Goal: Information Seeking & Learning: Learn about a topic

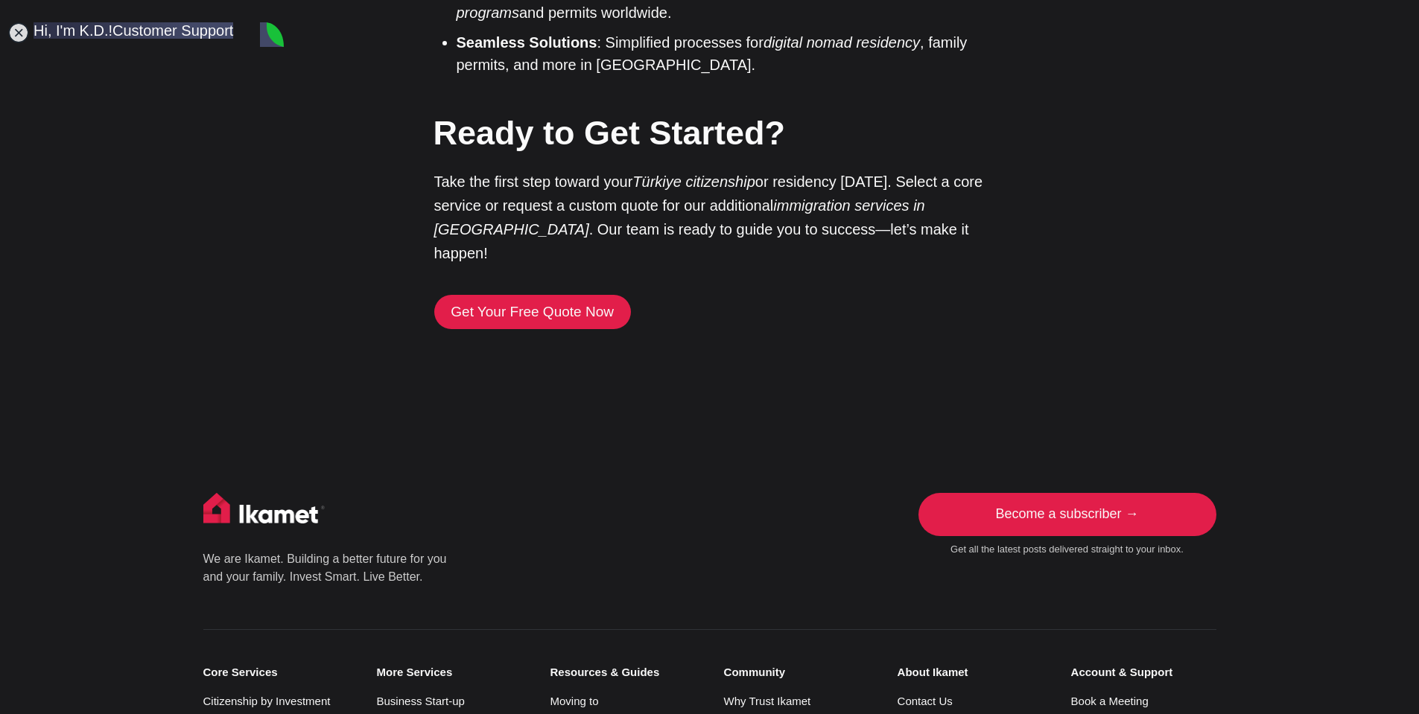
scroll to position [11441, 0]
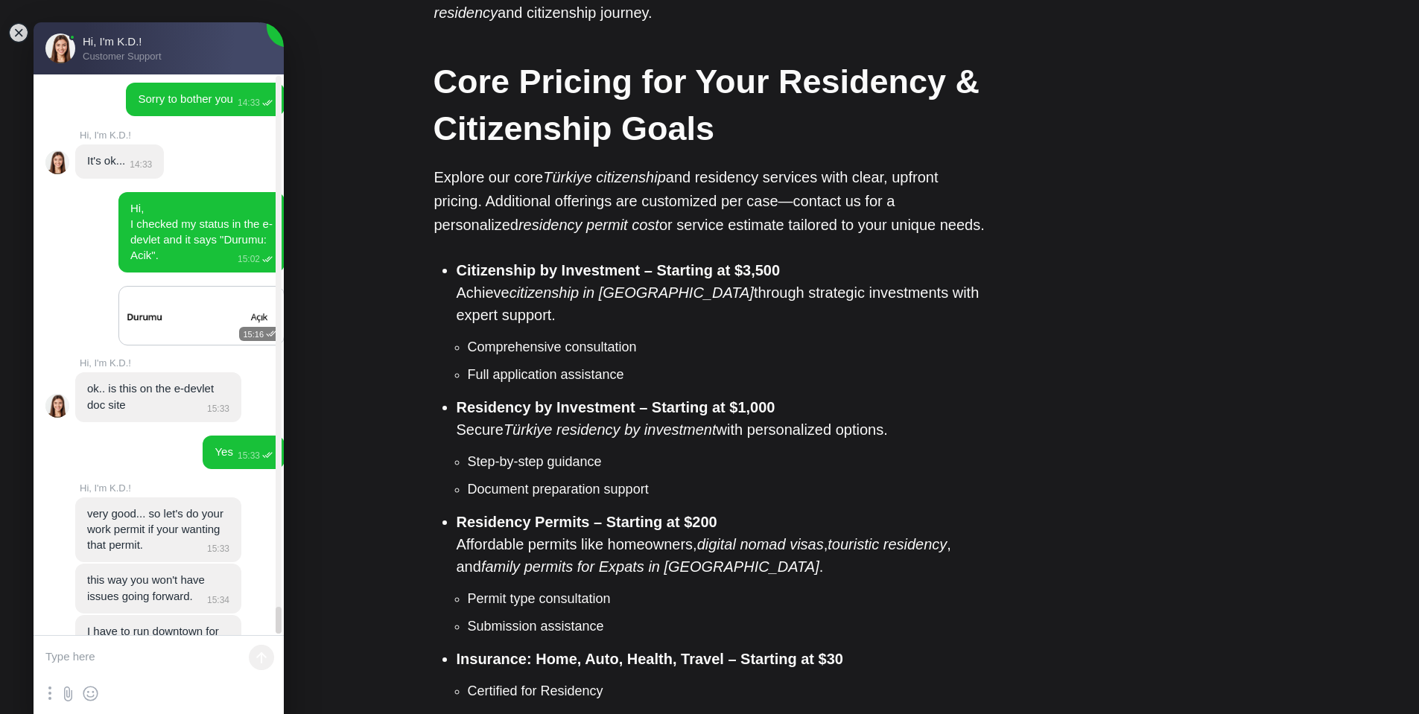
scroll to position [1117, 0]
drag, startPoint x: 823, startPoint y: 254, endPoint x: 700, endPoint y: 253, distance: 123.7
click at [700, 259] on li "Citizenship by Investment – Starting at $3,500 Achieve citizenship in Türkiye t…" at bounding box center [721, 322] width 529 height 126
click at [700, 261] on strong "Citizenship by Investment – Starting at $3,500" at bounding box center [619, 269] width 324 height 16
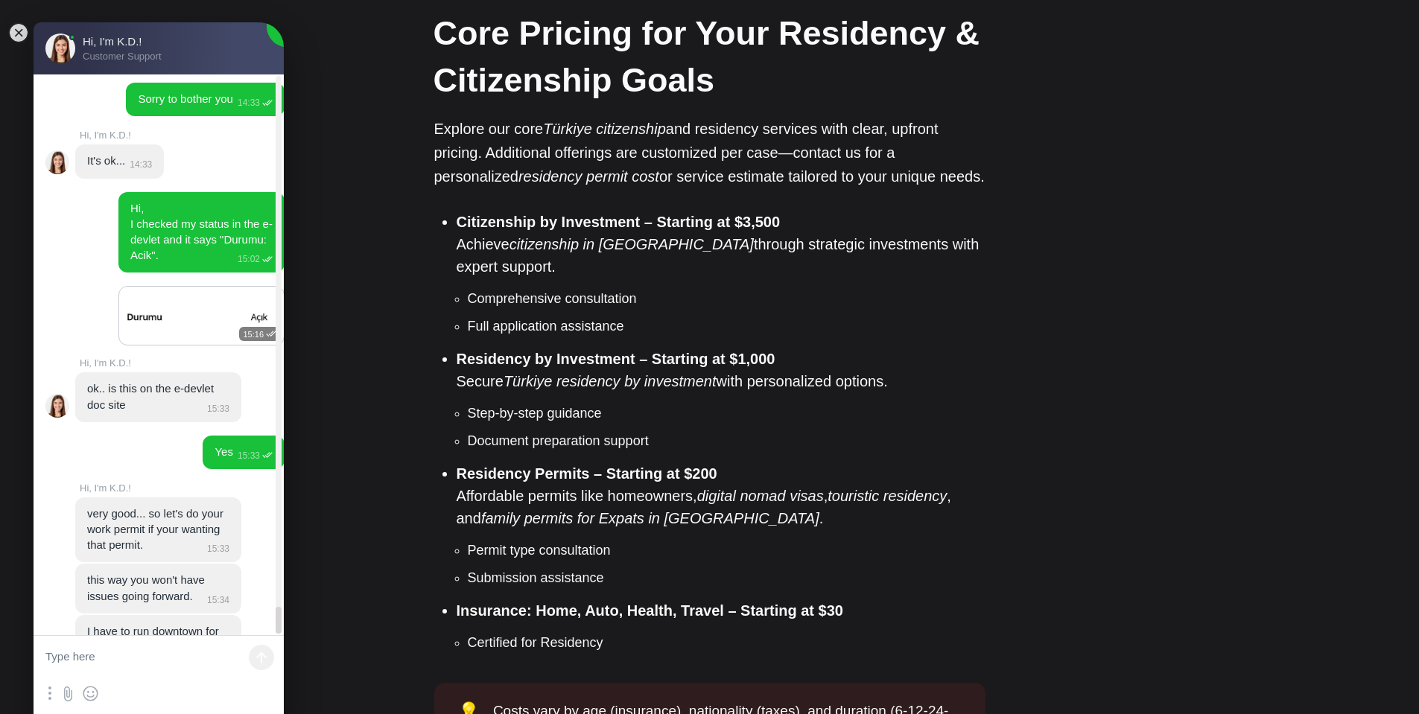
scroll to position [1192, 0]
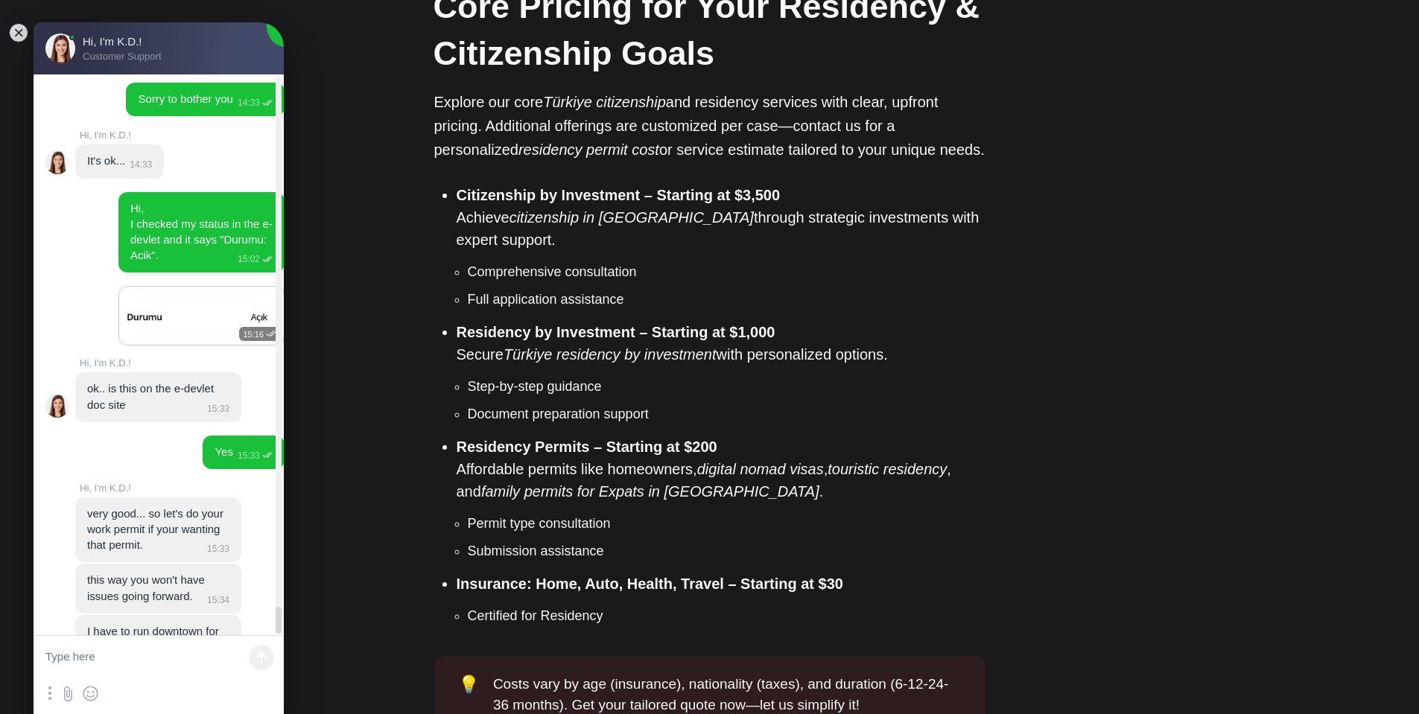
click at [693, 405] on li "Document preparation support" at bounding box center [727, 415] width 518 height 20
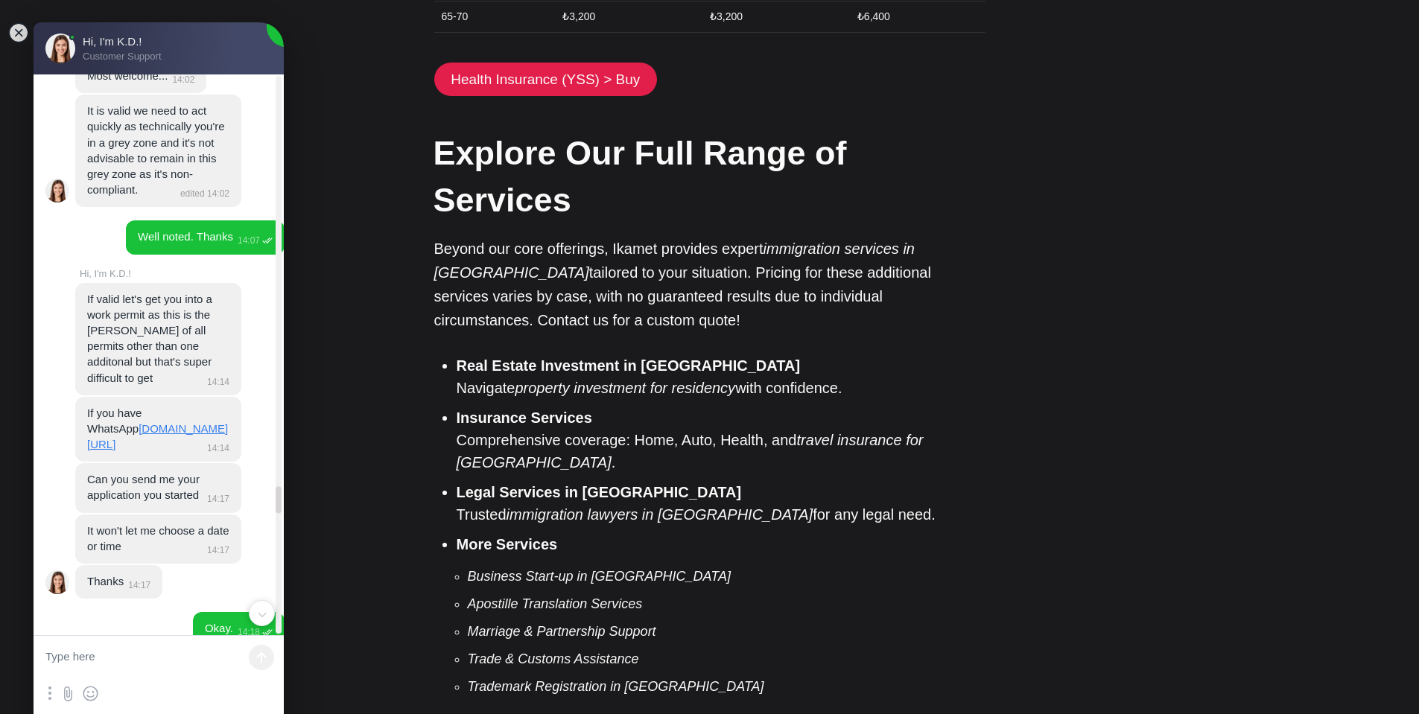
scroll to position [8834, 0]
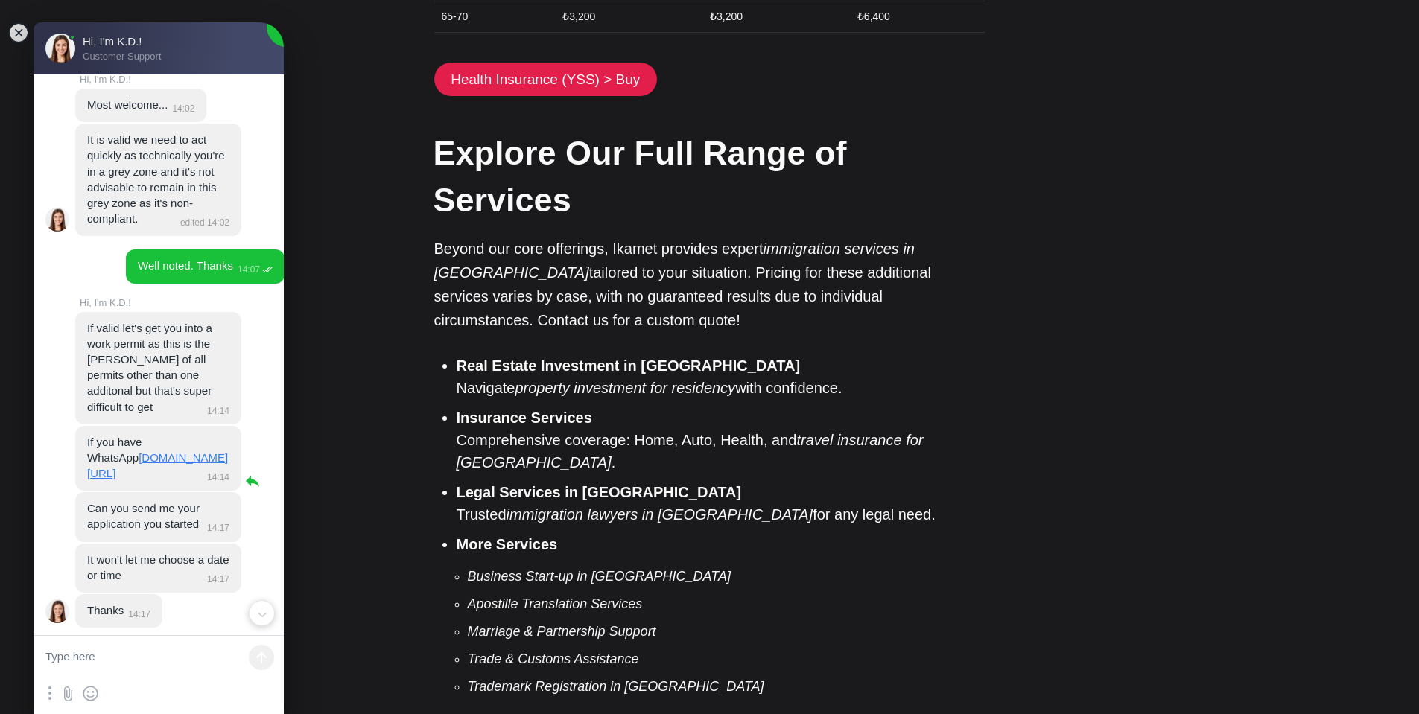
drag, startPoint x: 170, startPoint y: 273, endPoint x: 153, endPoint y: 273, distance: 17.2
click at [153, 451] on link "[DOMAIN_NAME][URL]" at bounding box center [157, 465] width 141 height 28
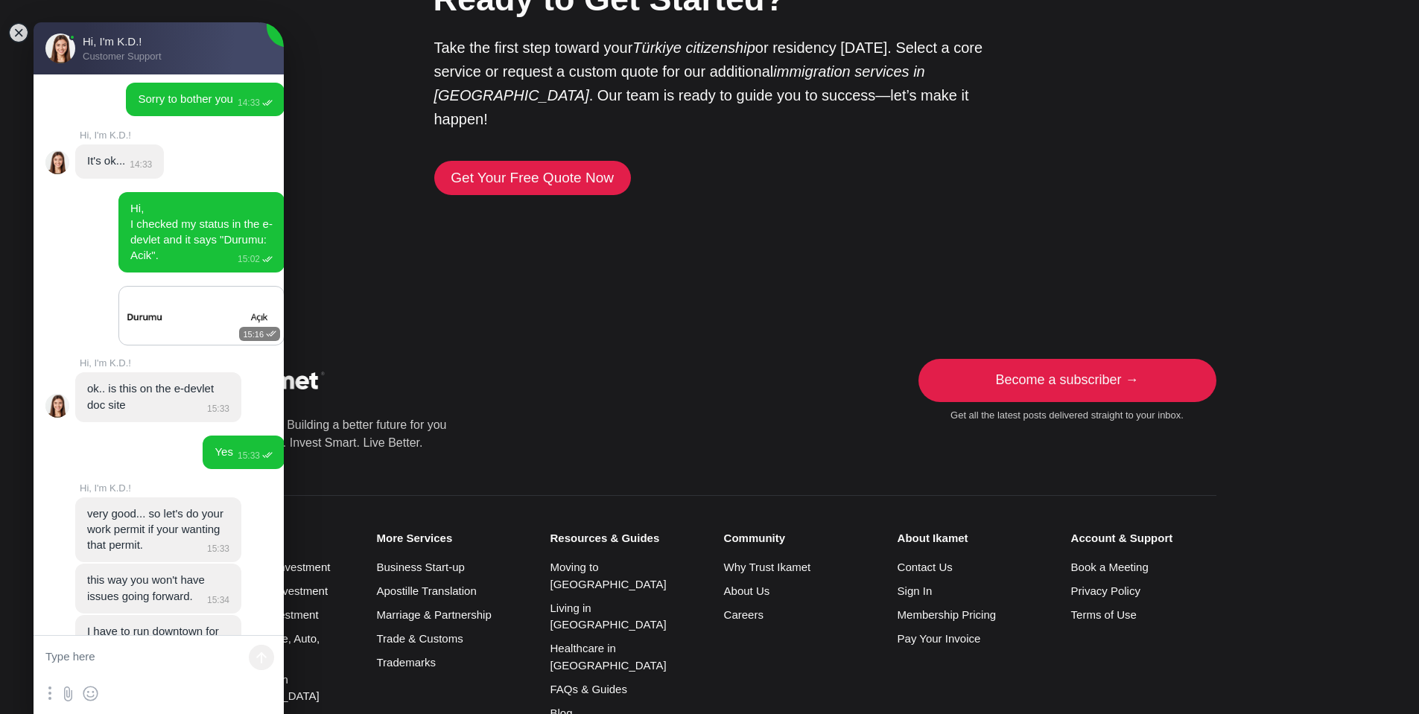
scroll to position [3617, 0]
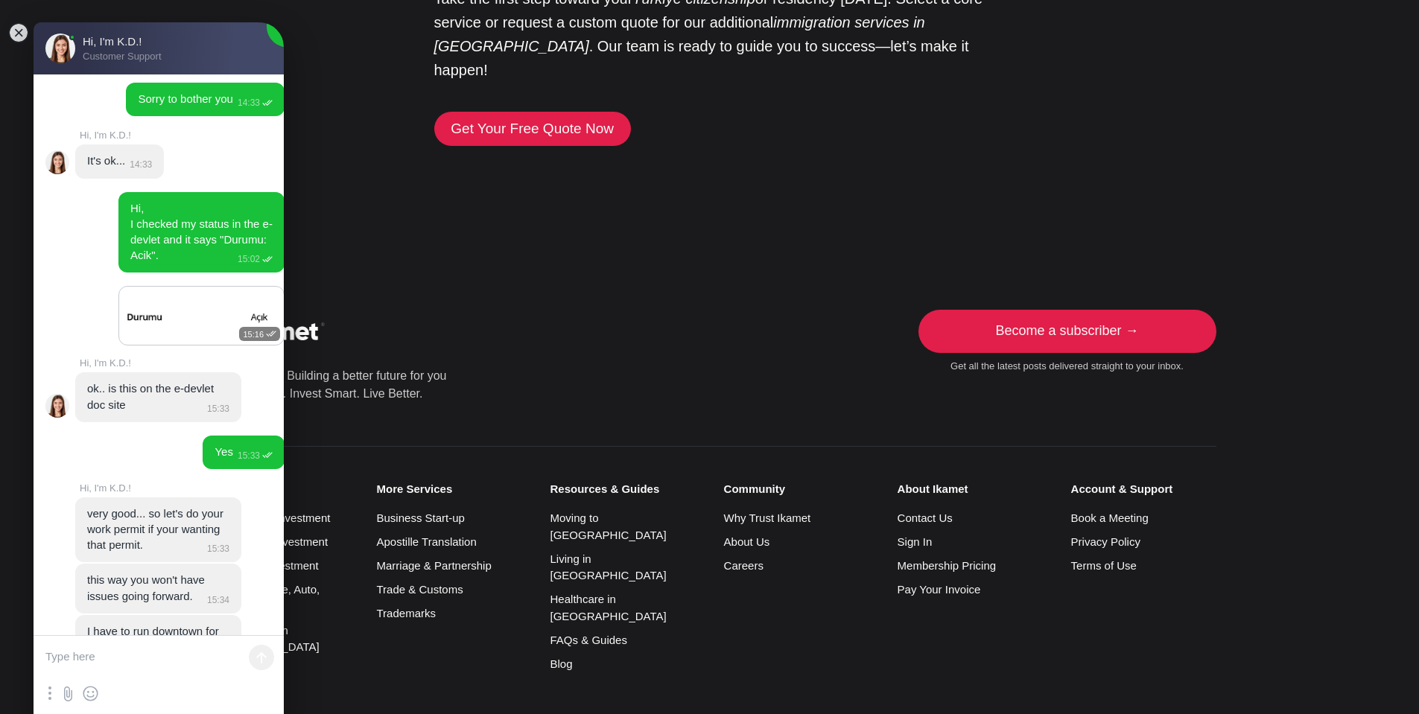
click at [185, 680] on textarea at bounding box center [159, 658] width 250 height 45
